Goal: Find specific page/section: Find specific page/section

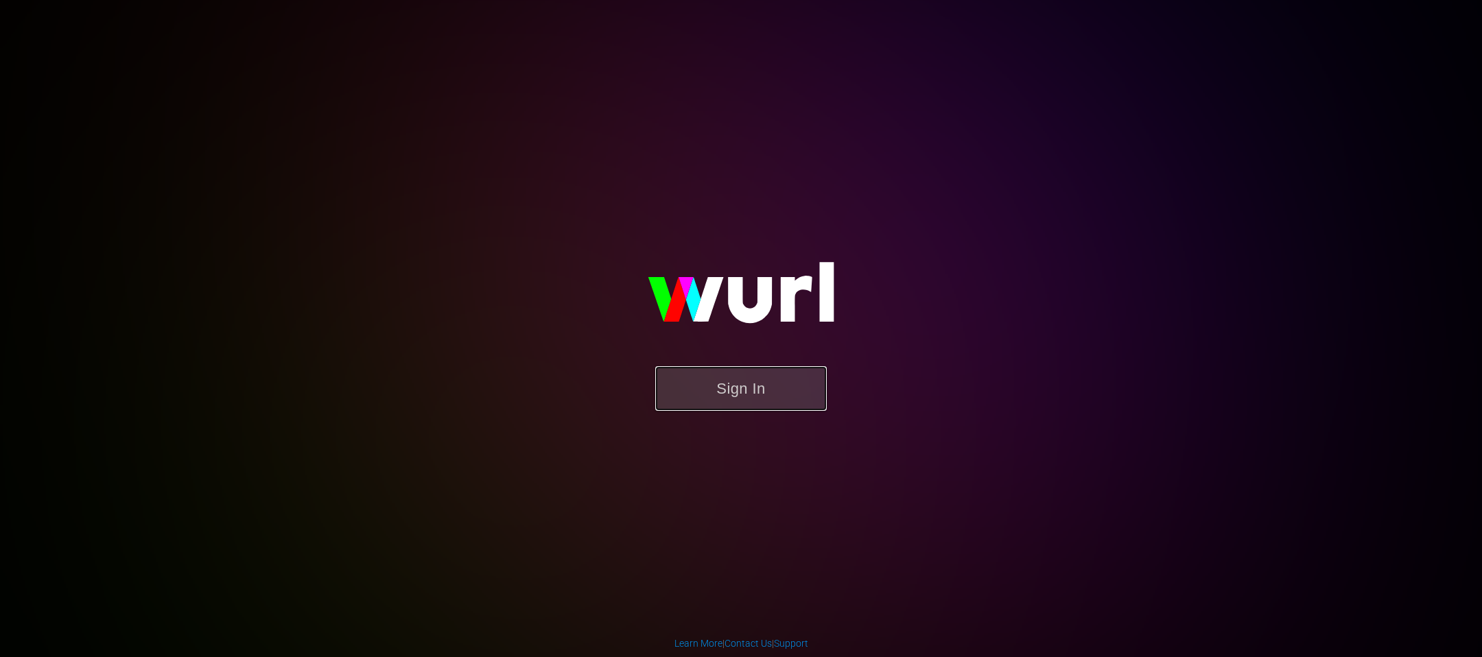
click at [777, 397] on button "Sign In" at bounding box center [741, 388] width 172 height 45
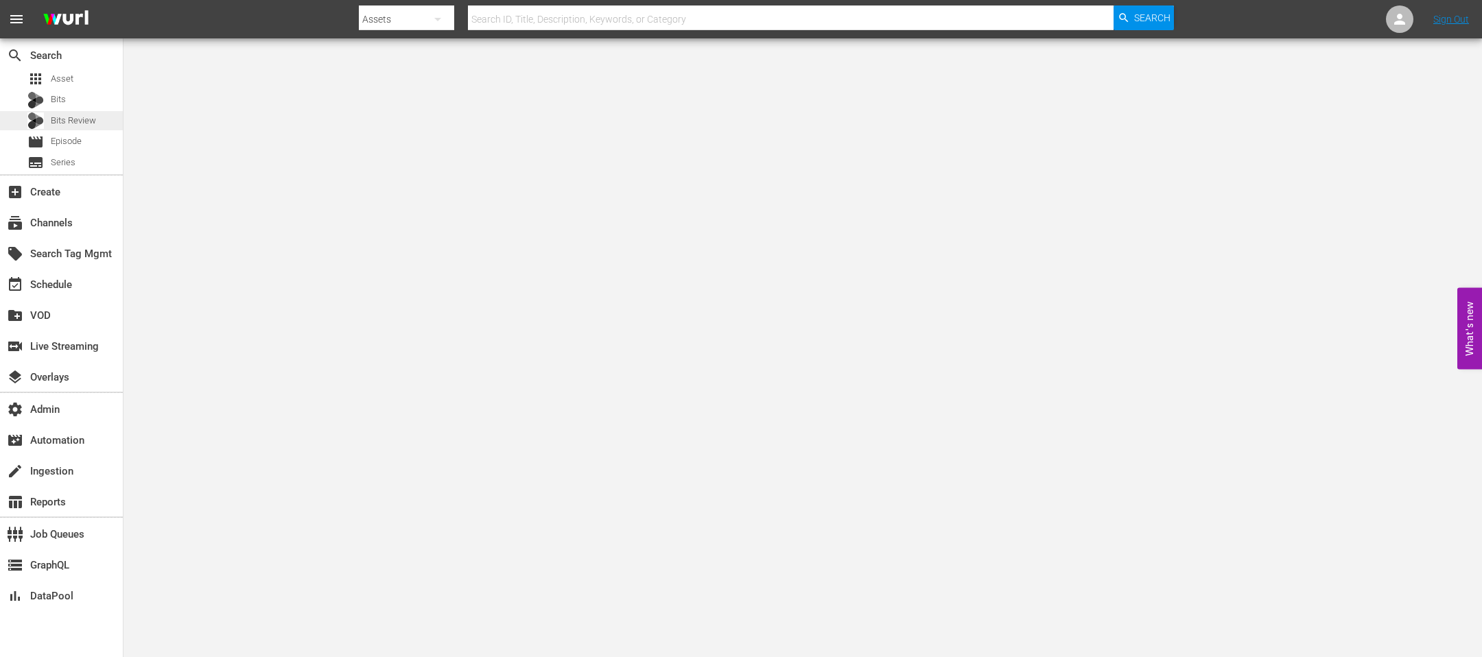
click at [38, 129] on div "Bits Review" at bounding box center [61, 120] width 69 height 19
click at [43, 143] on span "movie" at bounding box center [35, 142] width 16 height 16
